Goal: Task Accomplishment & Management: Complete application form

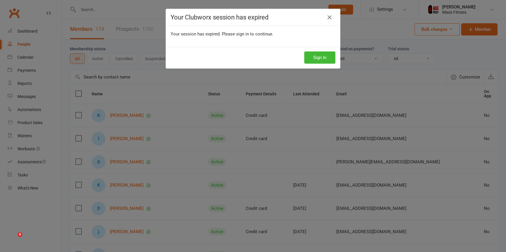
select select "100"
click at [322, 57] on button "Sign In" at bounding box center [319, 58] width 31 height 12
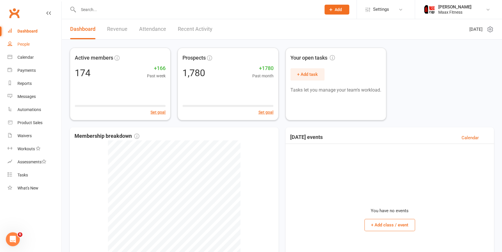
click at [15, 42] on link "People" at bounding box center [35, 44] width 54 height 13
select select "100"
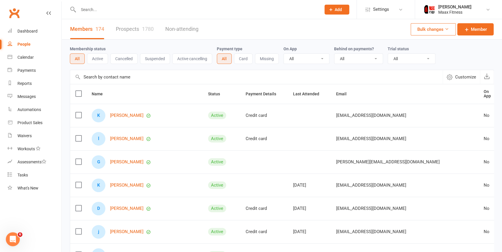
click at [125, 30] on link "Prospects 1780" at bounding box center [135, 29] width 38 height 20
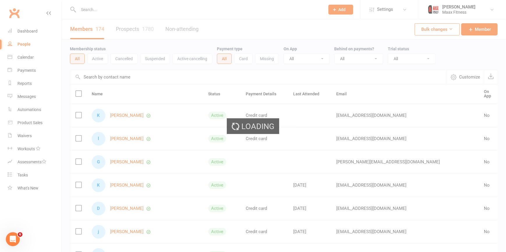
select select "100"
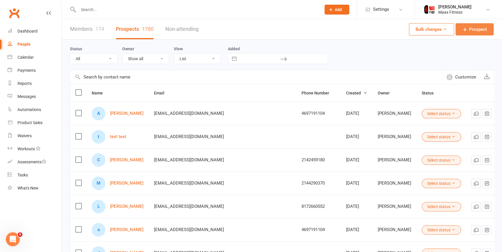
click at [478, 30] on span "Prospect" at bounding box center [478, 29] width 18 height 7
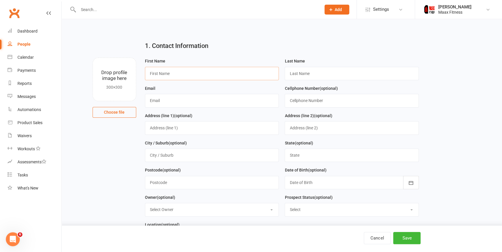
click at [203, 70] on input "text" at bounding box center [212, 73] width 134 height 13
type input "[PERSON_NAME]"
click at [308, 75] on input "text" at bounding box center [352, 73] width 134 height 13
type input "Dwedly"
click at [186, 99] on input "text" at bounding box center [212, 100] width 134 height 13
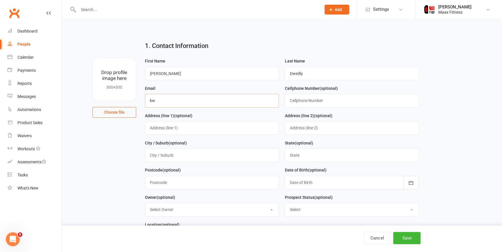
type input "kw"
click at [316, 73] on input "Dwedly" at bounding box center [352, 73] width 134 height 13
type input "D"
type input "[PERSON_NAME]"
click at [177, 104] on input "kw" at bounding box center [212, 100] width 134 height 13
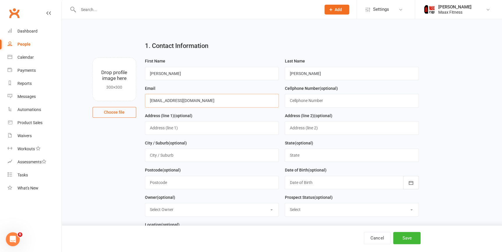
click at [163, 103] on input "[EMAIL_ADDRESS][DOMAIN_NAME]" at bounding box center [212, 100] width 134 height 13
type input "[EMAIL_ADDRESS][DOMAIN_NAME]"
click at [315, 103] on input "text" at bounding box center [352, 100] width 134 height 13
type input "2147662840"
click at [186, 131] on input "text" at bounding box center [212, 127] width 134 height 13
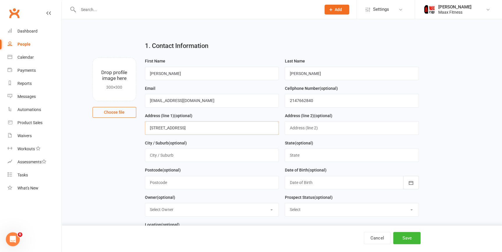
type input "[STREET_ADDRESS]"
click at [213, 155] on input "text" at bounding box center [212, 155] width 134 height 13
type input "[PERSON_NAME]"
click at [312, 156] on input "text" at bounding box center [352, 155] width 134 height 13
type input "[US_STATE]"
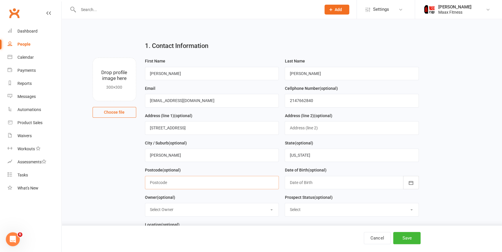
click at [219, 187] on input "text" at bounding box center [212, 182] width 134 height 13
type input "75160"
click at [379, 180] on div at bounding box center [352, 182] width 134 height 13
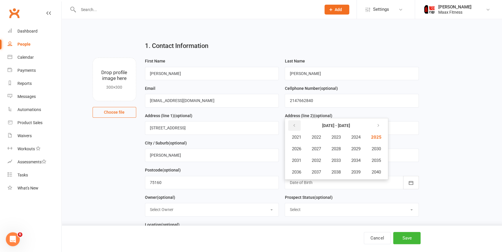
click at [294, 125] on icon "button" at bounding box center [294, 125] width 4 height 5
click at [318, 163] on span "1972" at bounding box center [316, 160] width 9 height 5
click at [305, 172] on span "October" at bounding box center [299, 172] width 15 height 5
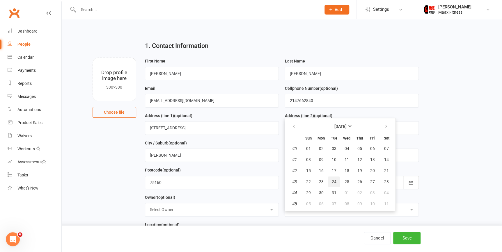
click at [332, 181] on span "24" at bounding box center [334, 182] width 5 height 5
type input "[DATE]"
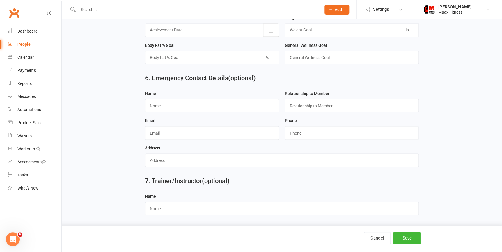
scroll to position [513, 0]
click at [175, 105] on input "text" at bounding box center [212, 105] width 134 height 13
type input "[PERSON_NAME]"
drag, startPoint x: 213, startPoint y: 134, endPoint x: 221, endPoint y: 133, distance: 8.5
click at [213, 134] on input "text" at bounding box center [212, 132] width 134 height 13
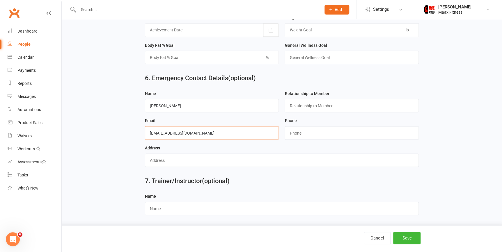
type input "[EMAIL_ADDRESS][DOMAIN_NAME]"
click at [323, 131] on input "string" at bounding box center [352, 132] width 134 height 13
type input "2143256716"
click at [202, 160] on input "text" at bounding box center [282, 160] width 274 height 13
click at [216, 145] on div "Address" at bounding box center [282, 155] width 274 height 23
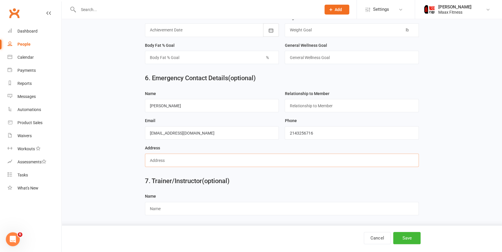
click at [214, 162] on input "text" at bounding box center [282, 160] width 274 height 13
type input "1172 county road 4201"
click at [330, 104] on input "text" at bounding box center [352, 105] width 134 height 13
type input "Fiance"
click at [416, 237] on button "Save" at bounding box center [406, 238] width 27 height 12
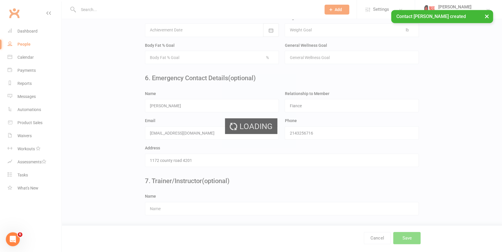
scroll to position [0, 0]
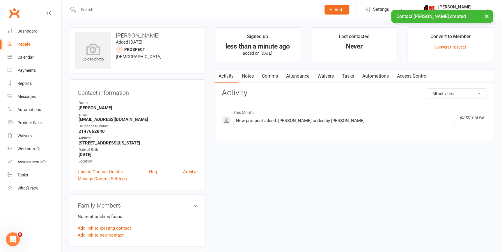
click at [325, 75] on link "Waivers" at bounding box center [326, 76] width 24 height 13
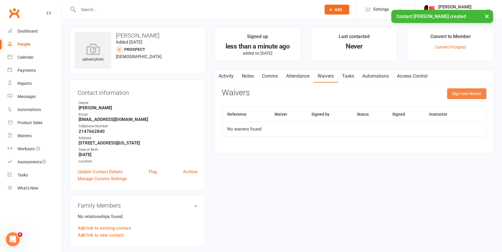
click at [458, 89] on button "Sign new Waiver" at bounding box center [466, 94] width 39 height 10
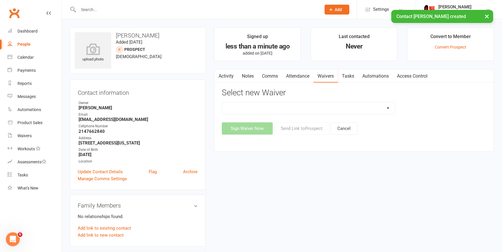
click at [319, 107] on select "12 Month Individual Membership 12 Month PRESALE Membership 1 Month Membership O…" at bounding box center [308, 109] width 173 height 12
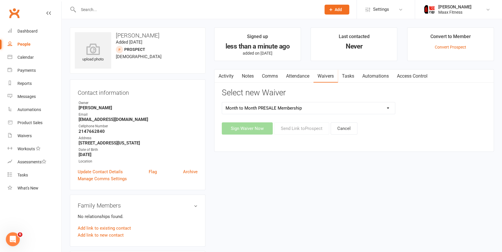
click at [222, 103] on select "12 Month Individual Membership 12 Month PRESALE Membership 1 Month Membership O…" at bounding box center [308, 109] width 173 height 12
click at [368, 110] on select "12 Month Individual Membership 12 Month PRESALE Membership 1 Month Membership O…" at bounding box center [308, 109] width 173 height 12
select select "15029"
click at [222, 103] on select "12 Month Individual Membership 12 Month PRESALE Membership 1 Month Membership O…" at bounding box center [308, 109] width 173 height 12
click at [260, 130] on button "Sign Waiver Now" at bounding box center [247, 129] width 51 height 12
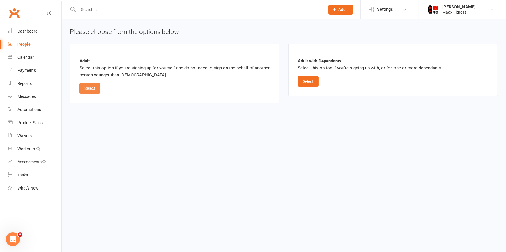
click at [91, 91] on button "Select" at bounding box center [90, 88] width 21 height 10
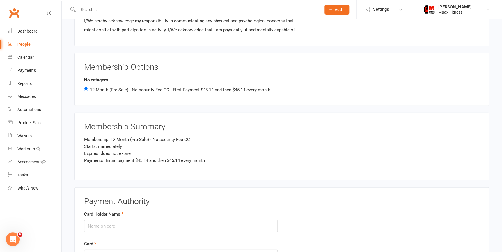
scroll to position [688, 0]
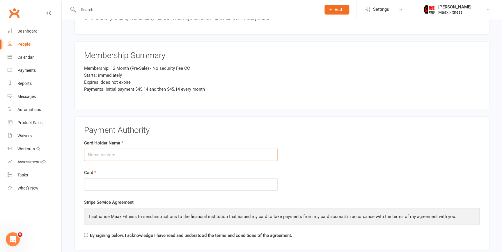
click at [209, 155] on input "Card Holder Name" at bounding box center [181, 155] width 194 height 12
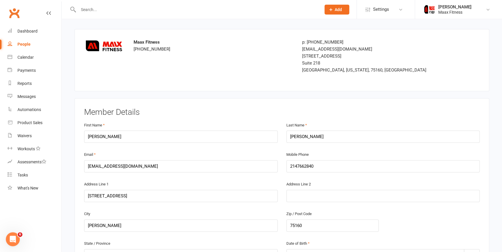
scroll to position [0, 0]
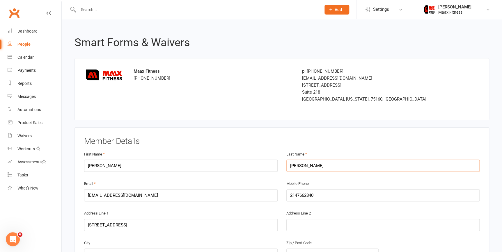
click at [302, 169] on input "[PERSON_NAME]" at bounding box center [384, 166] width 194 height 12
click at [303, 166] on input "[PERSON_NAME]" at bounding box center [384, 166] width 194 height 12
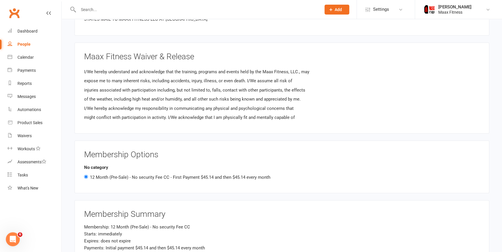
scroll to position [688, 0]
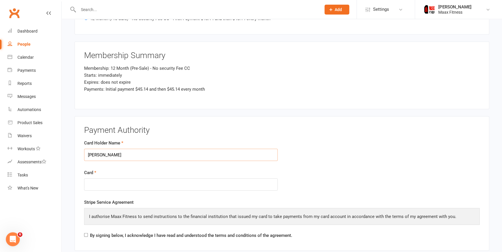
click at [183, 151] on input "[PERSON_NAME]" at bounding box center [181, 155] width 194 height 12
paste input "[PERSON_NAME]"
type input "[PERSON_NAME]"
click at [173, 179] on div at bounding box center [181, 185] width 194 height 13
click at [172, 189] on div at bounding box center [181, 185] width 194 height 13
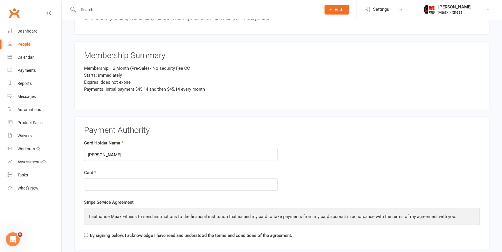
click at [286, 202] on div "Stripe Service Agreement I authorise Maax Fitness to send instructions to the f…" at bounding box center [282, 220] width 396 height 43
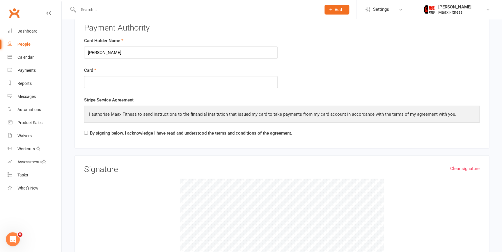
scroll to position [794, 0]
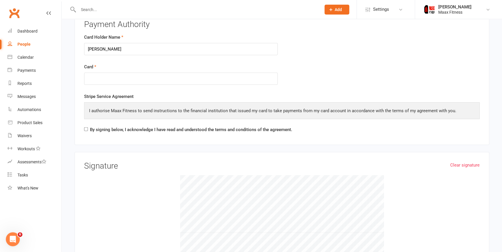
drag, startPoint x: 79, startPoint y: 124, endPoint x: 84, endPoint y: 124, distance: 4.7
click at [80, 124] on div "Payment Authority Card Holder Name [PERSON_NAME] Card Stripe Service Agreement …" at bounding box center [282, 77] width 415 height 135
click at [86, 128] on input "By signing below, I acknowledge I have read and understood the terms and condit…" at bounding box center [86, 130] width 4 height 4
checkbox input "true"
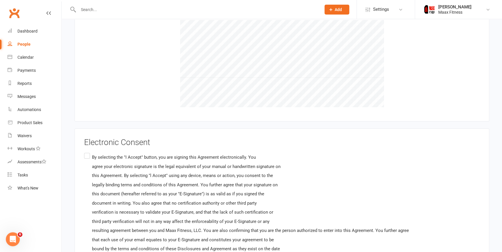
scroll to position [953, 0]
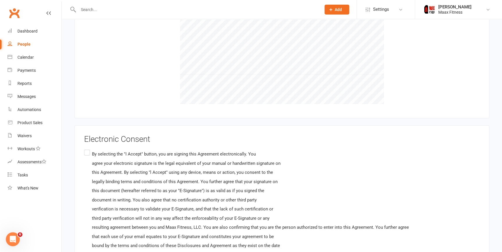
click at [85, 151] on label "By selecting the "I Accept" button, you are signing this Agreement electronical…" at bounding box center [246, 205] width 325 height 112
click at [85, 149] on input "By selecting the "I Accept" button, you are signing this Agreement electronical…" at bounding box center [86, 149] width 4 height 0
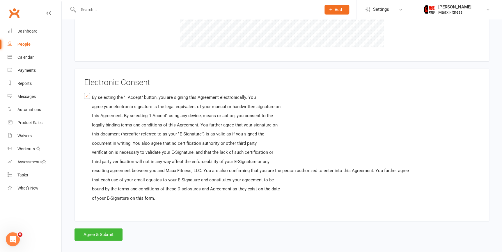
scroll to position [1014, 0]
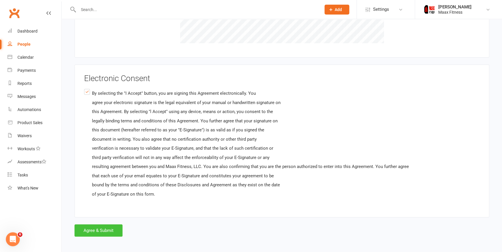
click at [116, 229] on button "Agree & Submit" at bounding box center [99, 231] width 48 height 12
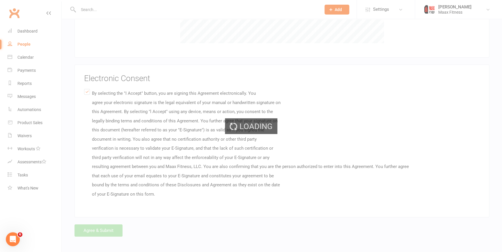
scroll to position [0, 0]
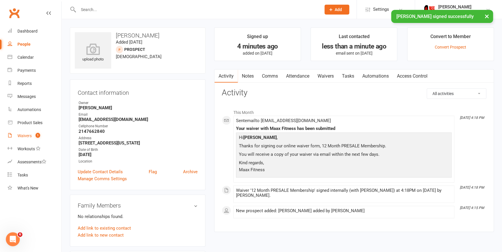
click at [32, 135] on link "Waivers 1" at bounding box center [35, 136] width 54 height 13
select select "25"
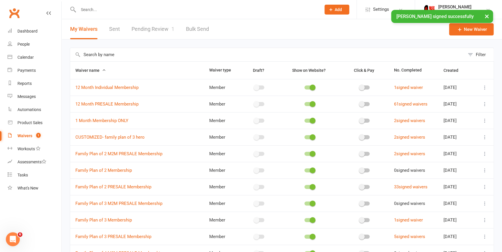
click at [149, 31] on link "Pending Review 1" at bounding box center [153, 29] width 43 height 20
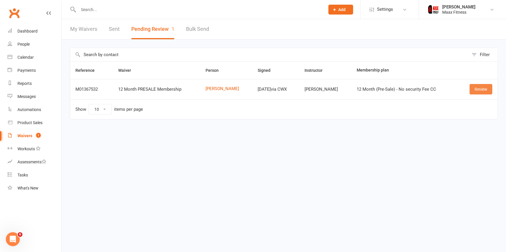
click at [477, 89] on link "Review" at bounding box center [481, 89] width 23 height 10
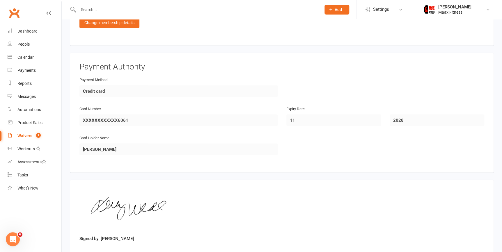
scroll to position [536, 0]
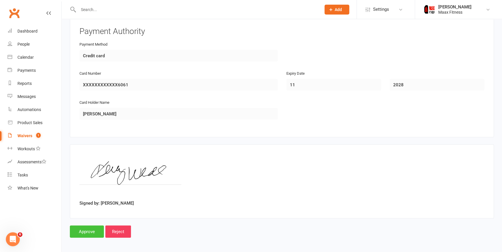
click at [91, 232] on input "Approve" at bounding box center [87, 232] width 34 height 12
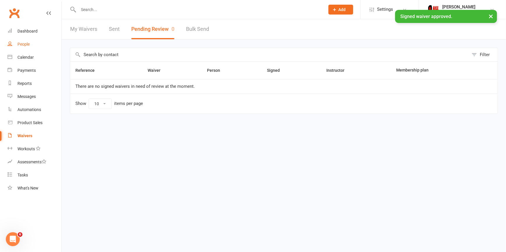
click at [24, 45] on div "People" at bounding box center [23, 44] width 12 height 5
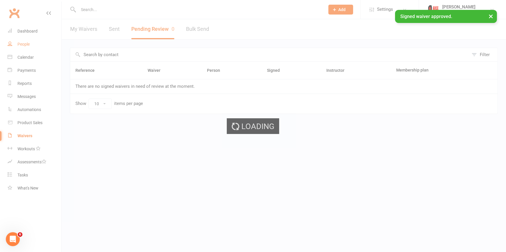
select select "100"
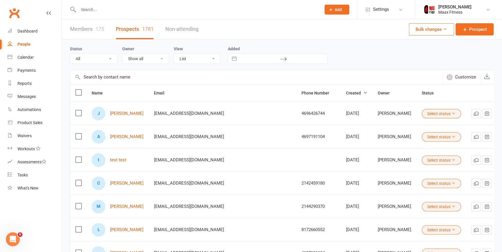
click at [95, 30] on link "Members 175" at bounding box center [87, 29] width 34 height 20
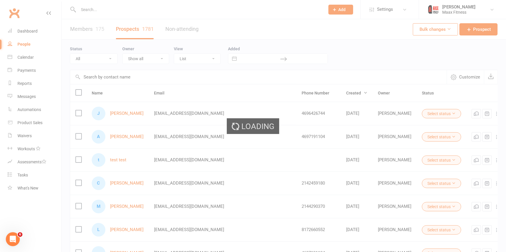
select select "100"
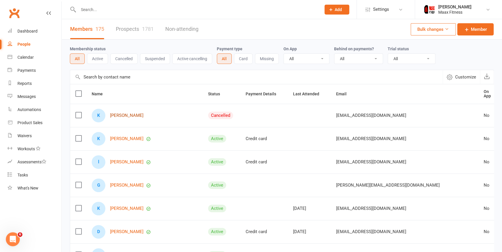
click at [128, 115] on link "[PERSON_NAME]" at bounding box center [126, 115] width 33 height 5
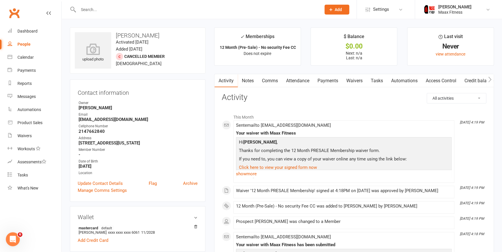
click at [442, 80] on link "Access Control" at bounding box center [441, 80] width 39 height 13
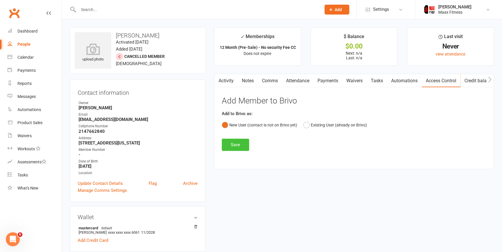
click at [237, 146] on button "Save" at bounding box center [235, 145] width 27 height 12
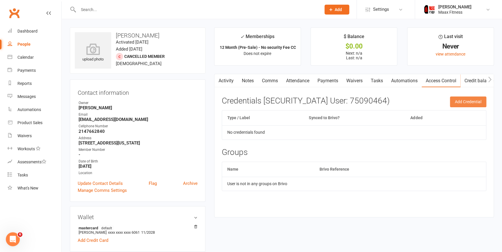
click at [458, 99] on button "Add Credential" at bounding box center [468, 102] width 36 height 10
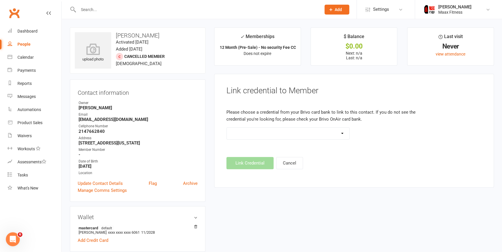
drag, startPoint x: 298, startPoint y: 144, endPoint x: 297, endPoint y: 139, distance: 4.5
click at [298, 143] on div at bounding box center [288, 138] width 132 height 20
click at [297, 139] on select at bounding box center [288, 134] width 123 height 12
click at [296, 136] on select at bounding box center [288, 134] width 123 height 12
click at [89, 121] on strong "[EMAIL_ADDRESS][DOMAIN_NAME]" at bounding box center [138, 119] width 119 height 5
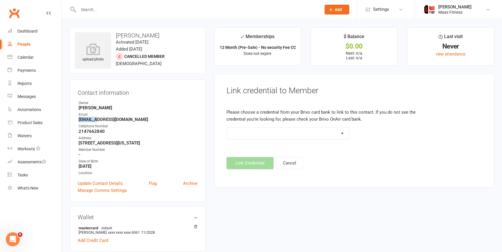
click at [89, 121] on strong "[EMAIL_ADDRESS][DOMAIN_NAME]" at bounding box center [138, 119] width 119 height 5
copy render-form-field "[EMAIL_ADDRESS][DOMAIN_NAME]"
click at [89, 132] on strong "2147662840" at bounding box center [138, 131] width 119 height 5
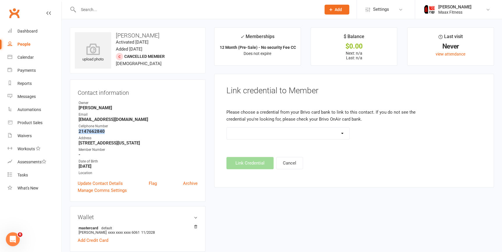
copy strong "2147662840"
click at [30, 47] on link "People" at bounding box center [35, 44] width 54 height 13
select select "100"
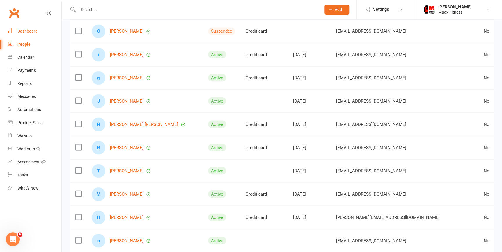
scroll to position [450, 0]
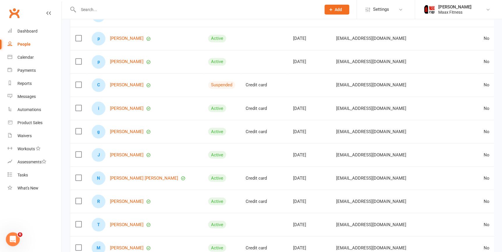
click at [26, 47] on div "People" at bounding box center [23, 44] width 13 height 5
click at [22, 46] on div "People" at bounding box center [23, 44] width 13 height 5
